Goal: Task Accomplishment & Management: Manage account settings

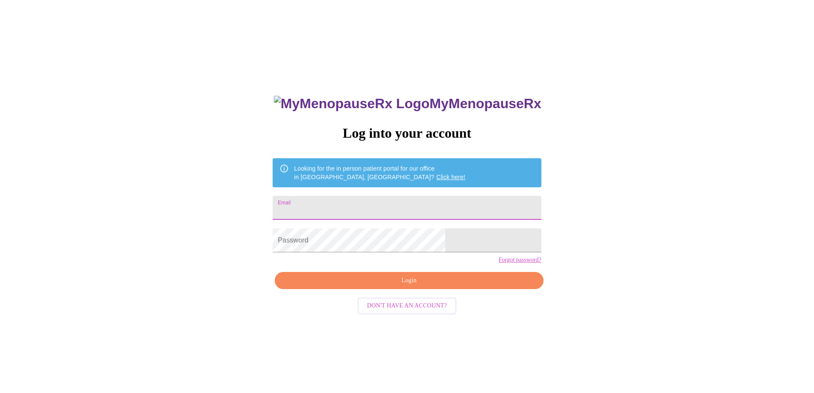
click at [371, 205] on input "Email" at bounding box center [407, 208] width 268 height 24
type input "[PERSON_NAME][EMAIL_ADDRESS][DOMAIN_NAME]"
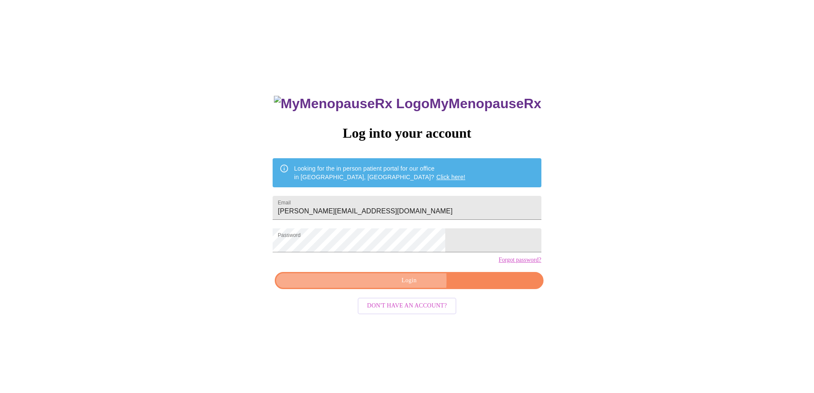
click at [366, 286] on span "Login" at bounding box center [408, 280] width 249 height 11
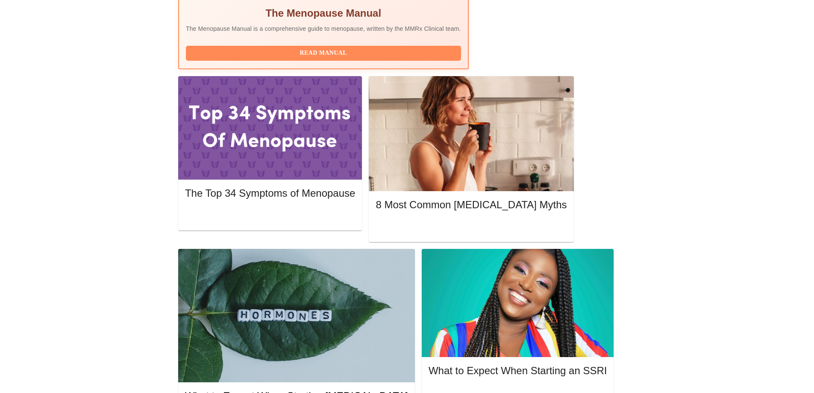
scroll to position [342, 0]
